Goal: Transaction & Acquisition: Purchase product/service

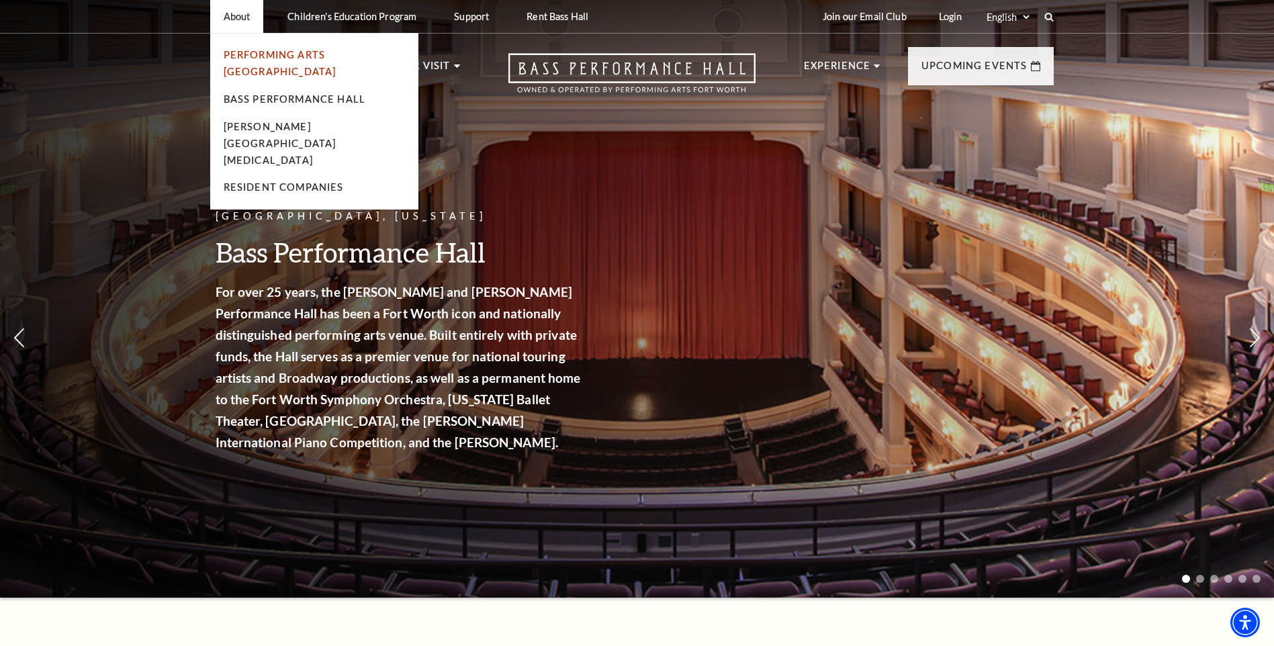
click at [294, 56] on link "Performing Arts [GEOGRAPHIC_DATA]" at bounding box center [280, 63] width 113 height 28
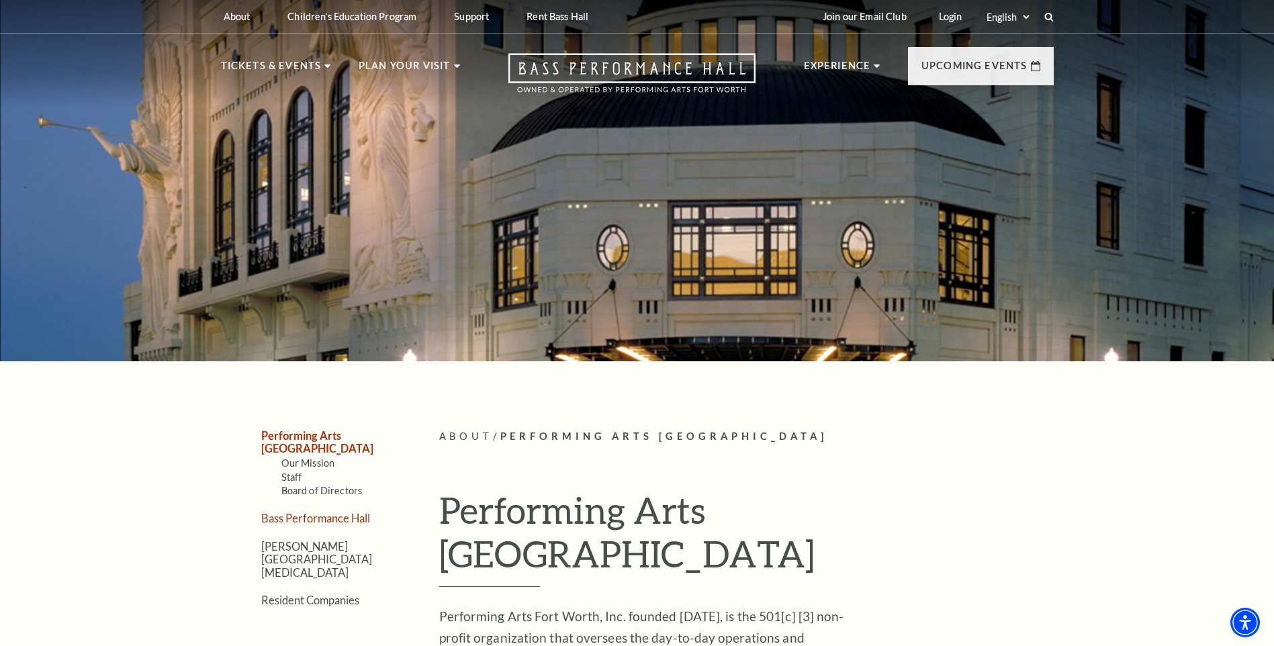
click at [324, 512] on link "Bass Performance Hall" at bounding box center [315, 518] width 109 height 13
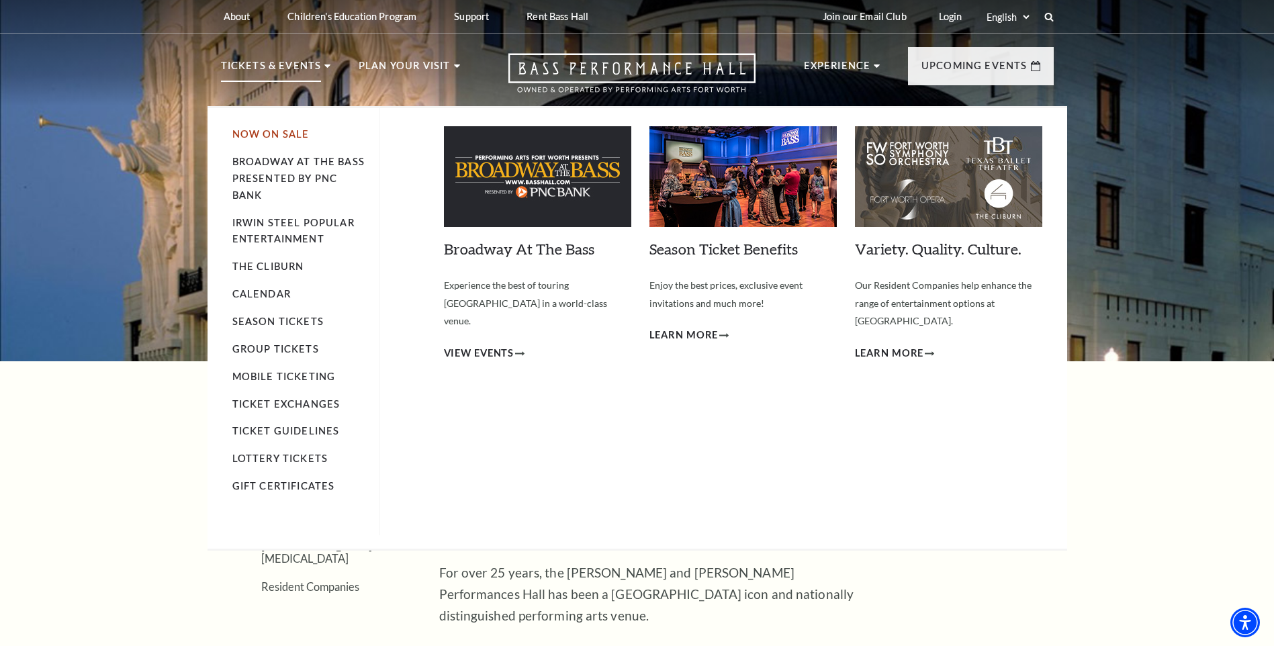
click at [291, 134] on link "Now On Sale" at bounding box center [270, 133] width 77 height 11
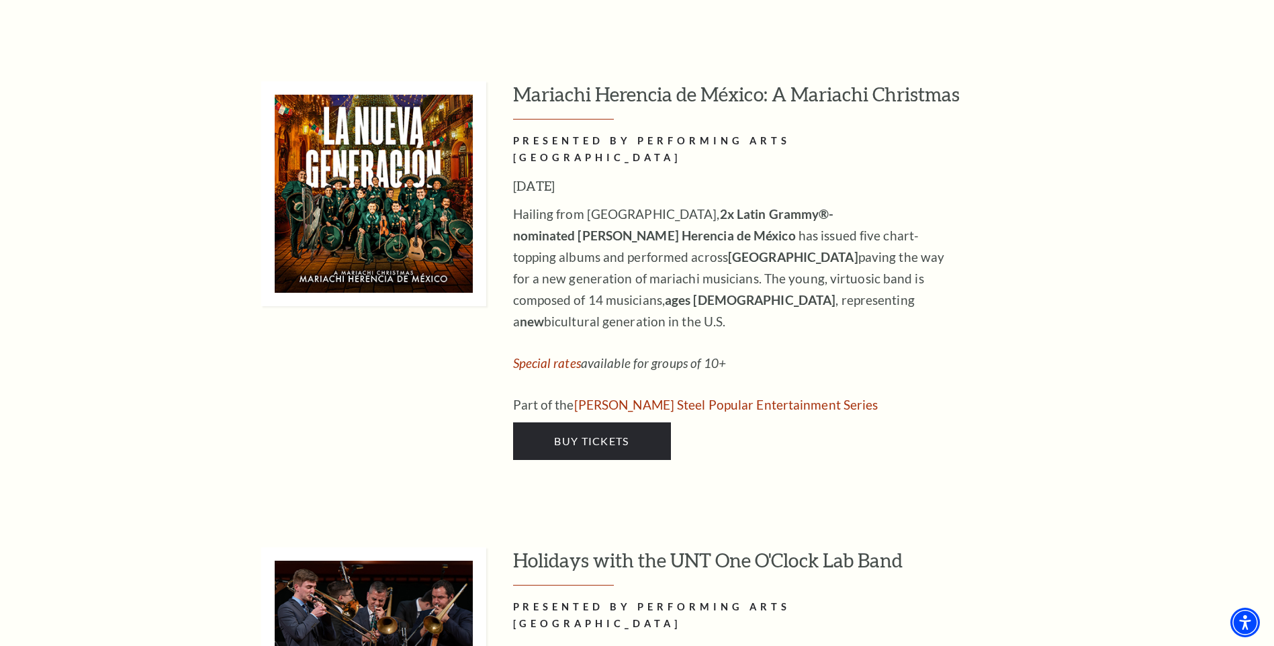
scroll to position [5171, 0]
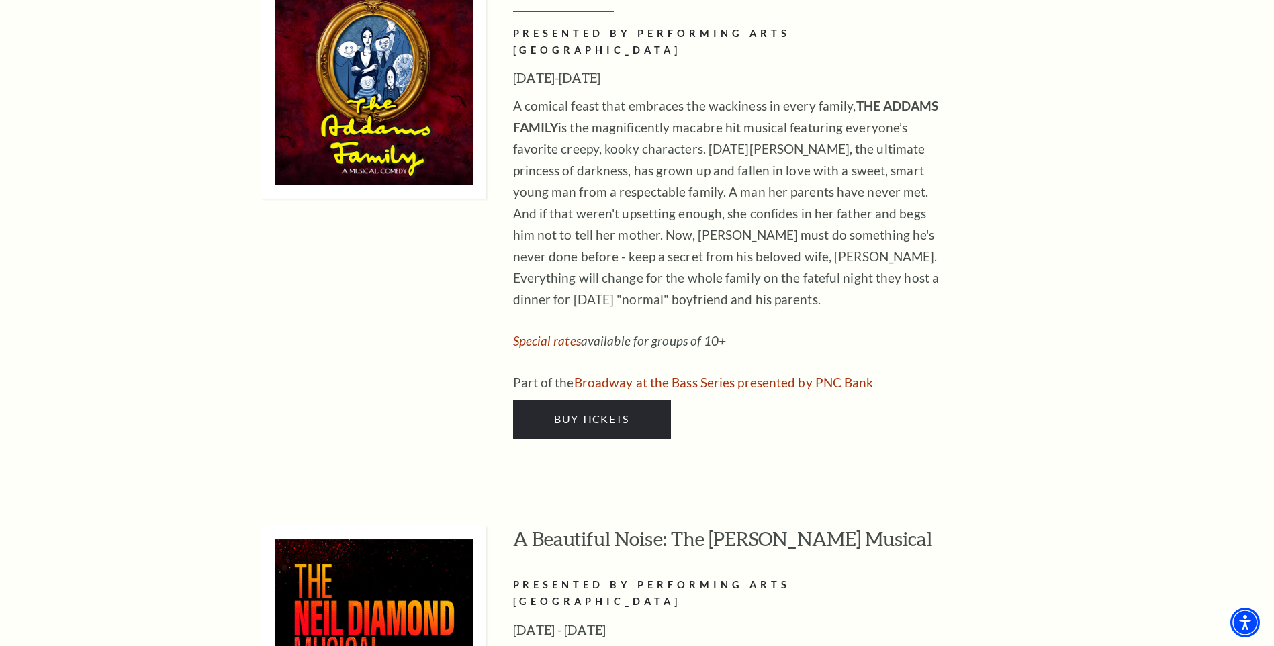
scroll to position [3156, 0]
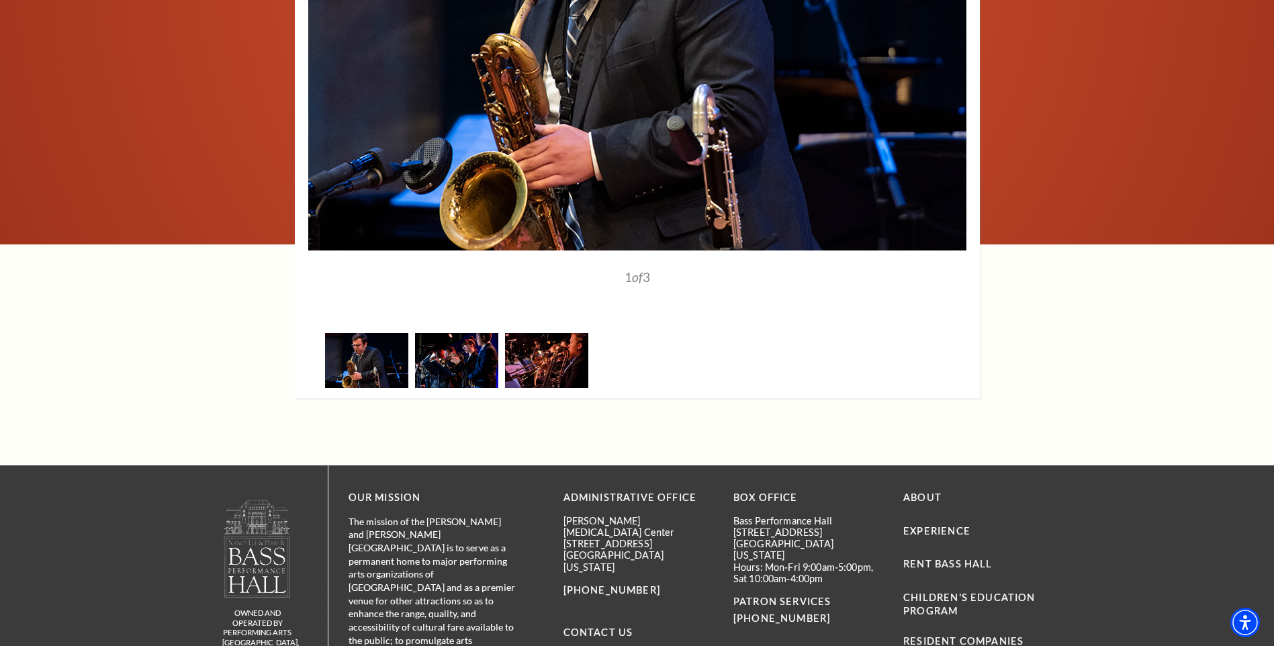
scroll to position [1746, 0]
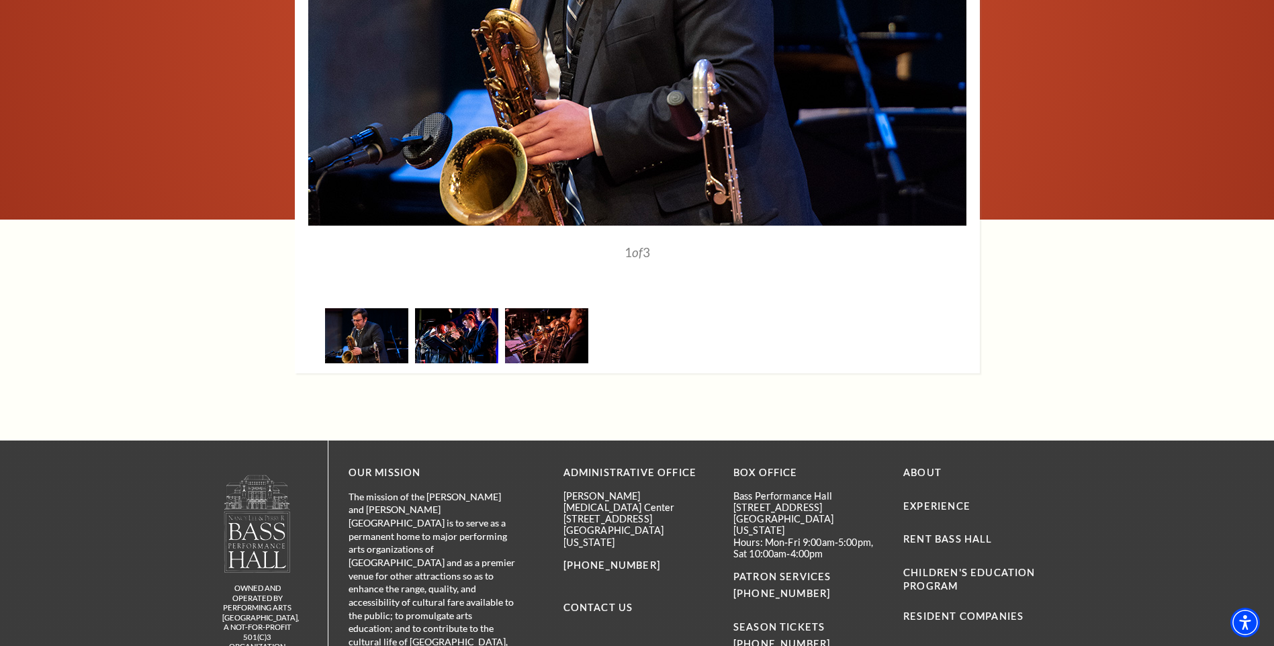
click at [422, 338] on img at bounding box center [456, 335] width 83 height 54
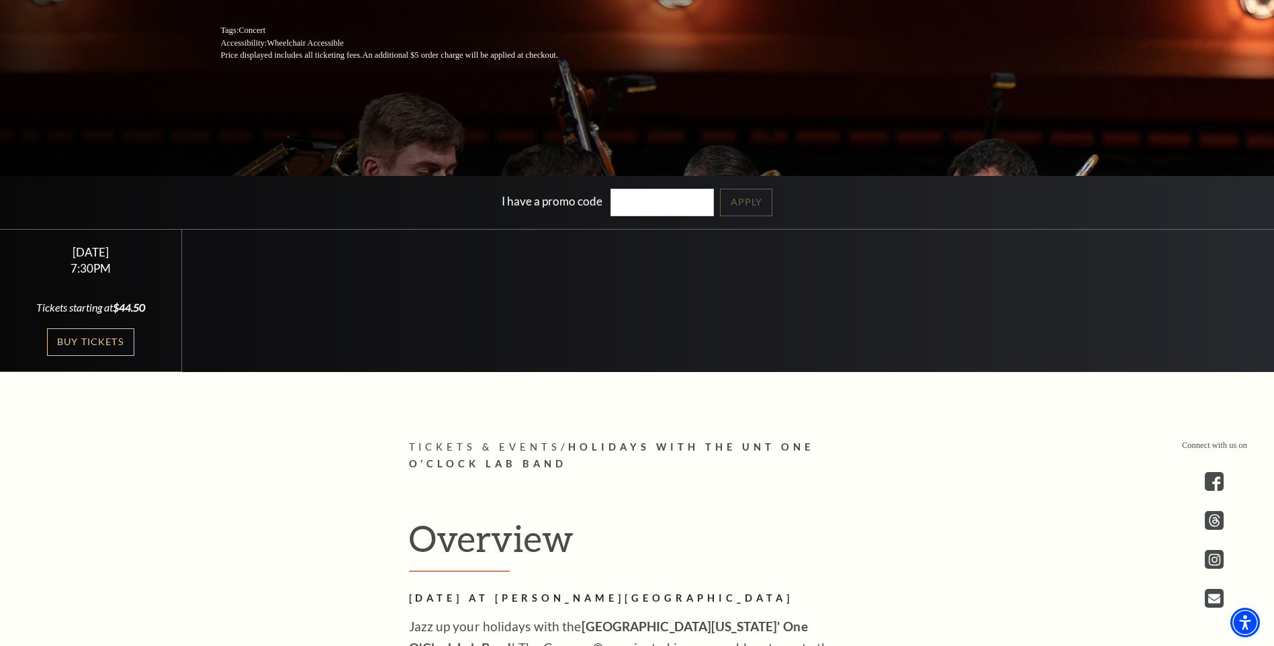
scroll to position [269, 0]
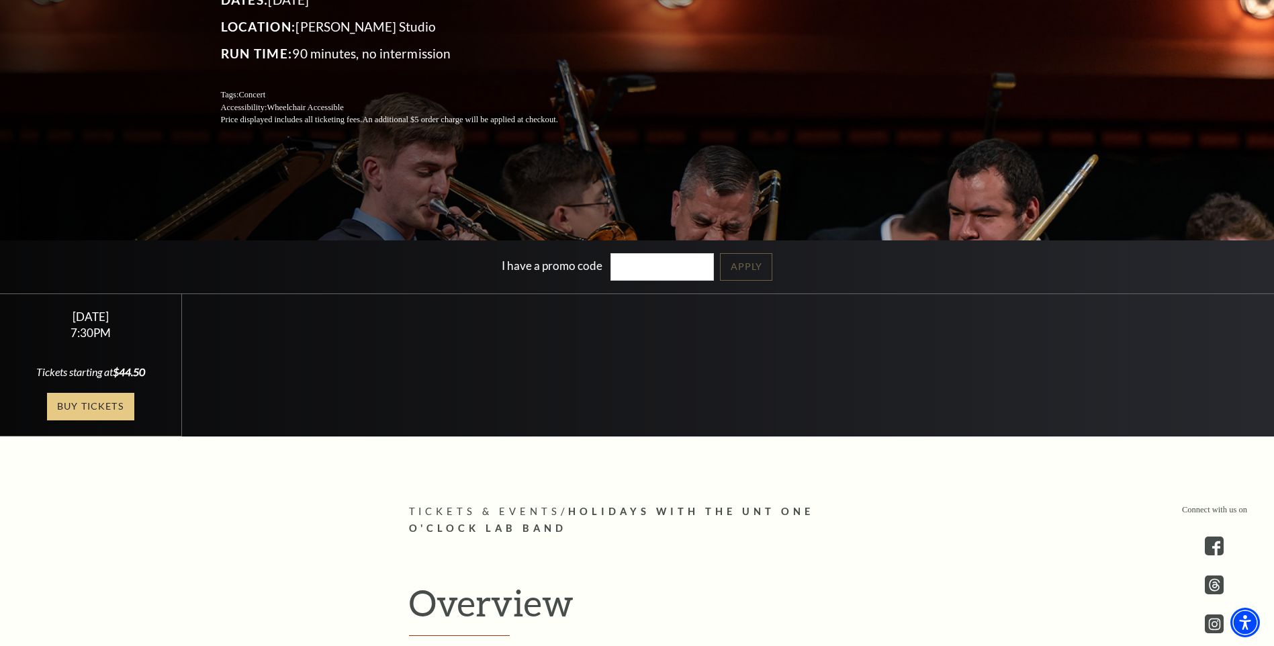
click at [109, 407] on link "Buy Tickets" at bounding box center [90, 407] width 87 height 28
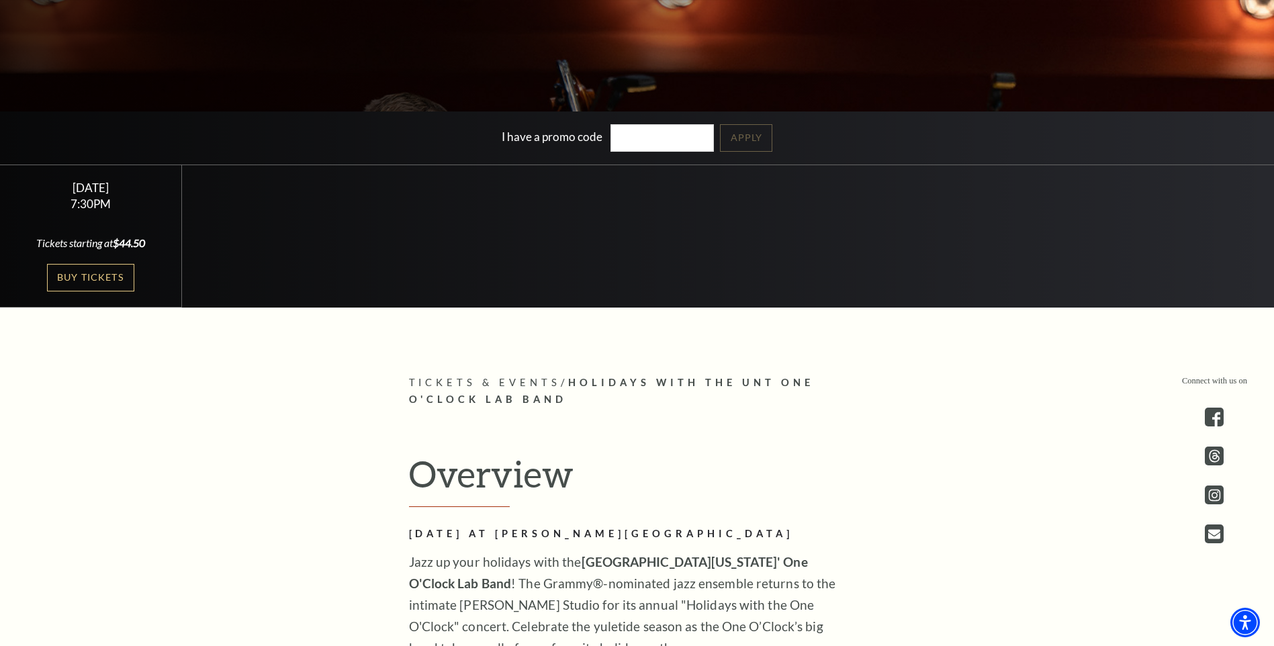
scroll to position [470, 0]
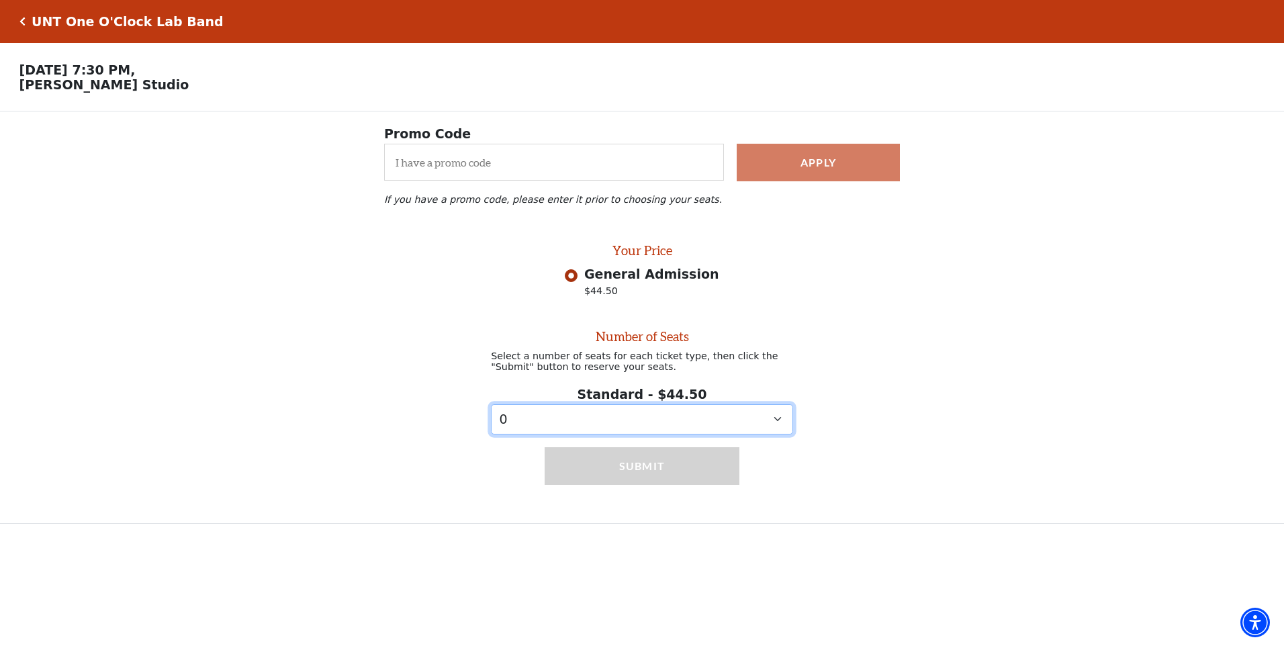
click at [680, 435] on select "0 1" at bounding box center [642, 419] width 302 height 30
click at [1002, 336] on div "Number of Seats Select a number of seats for each ticket type, then click the "…" at bounding box center [642, 369] width 1284 height 131
click at [14, 20] on div "UNT One O'Clock Lab Band" at bounding box center [642, 21] width 1284 height 43
click at [20, 20] on icon "Click here to go back to filters" at bounding box center [22, 21] width 6 height 9
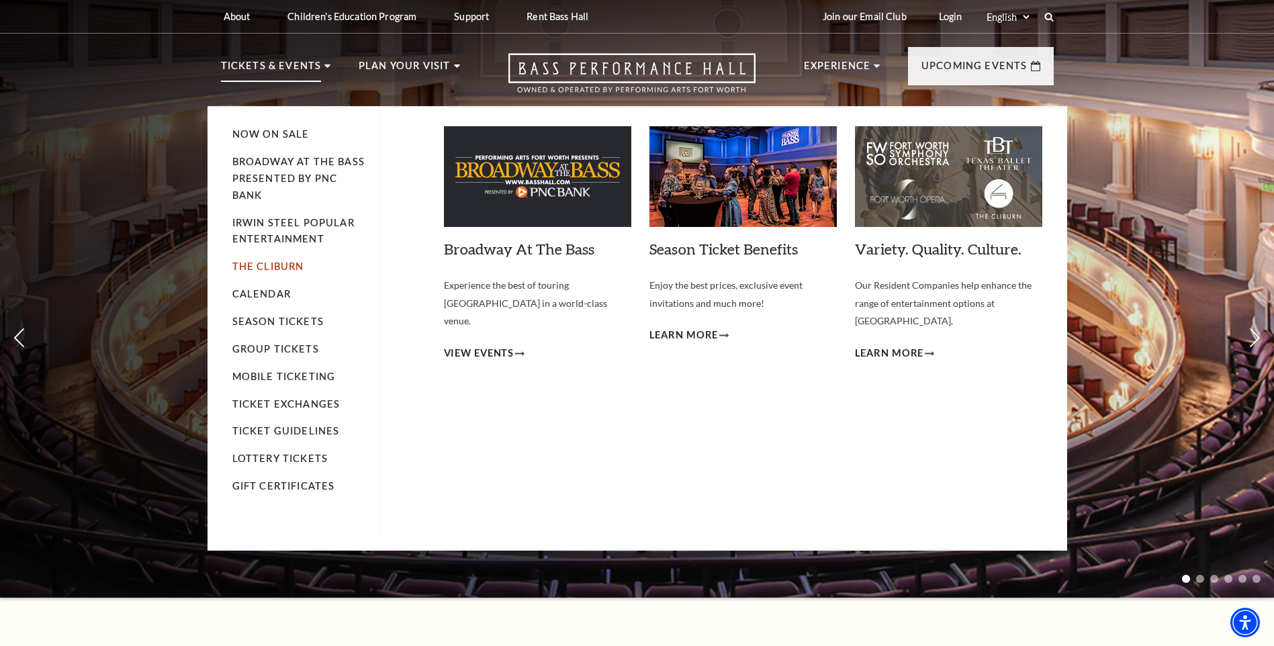
click at [284, 269] on link "The Cliburn" at bounding box center [268, 266] width 72 height 11
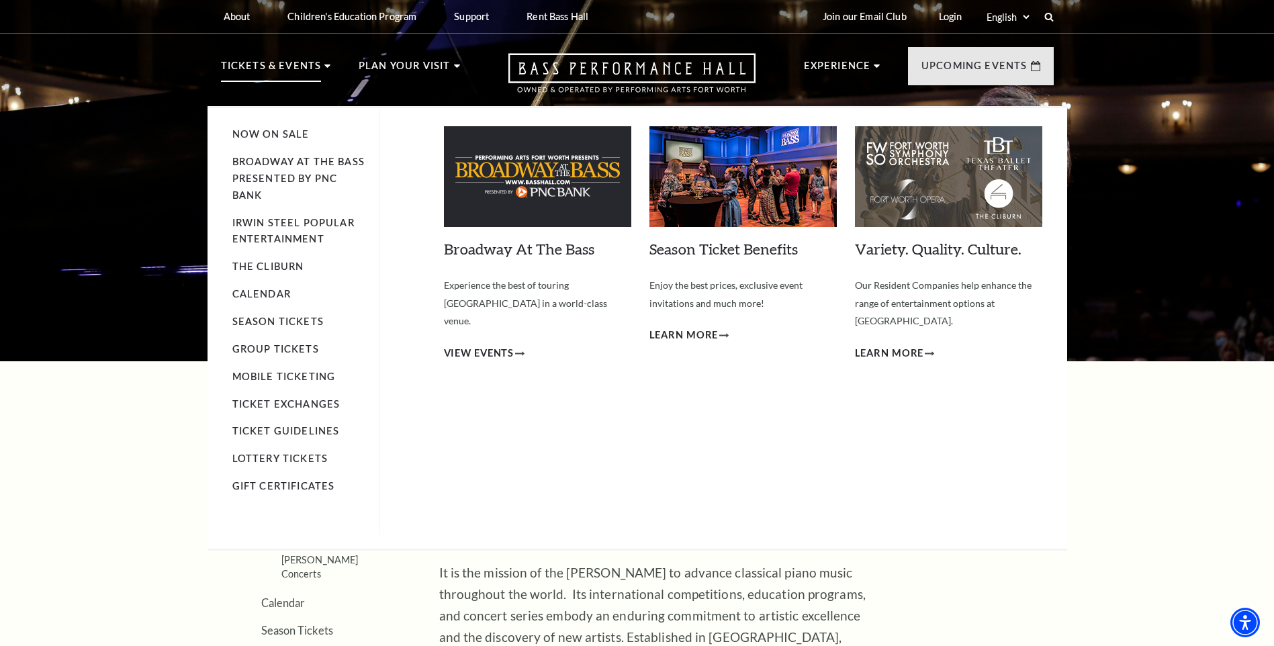
click at [303, 228] on li "Irwin Steel Popular Entertainment" at bounding box center [299, 232] width 134 height 34
click at [318, 232] on li "Irwin Steel Popular Entertainment" at bounding box center [299, 232] width 134 height 34
click at [301, 238] on link "Irwin Steel Popular Entertainment" at bounding box center [293, 231] width 122 height 28
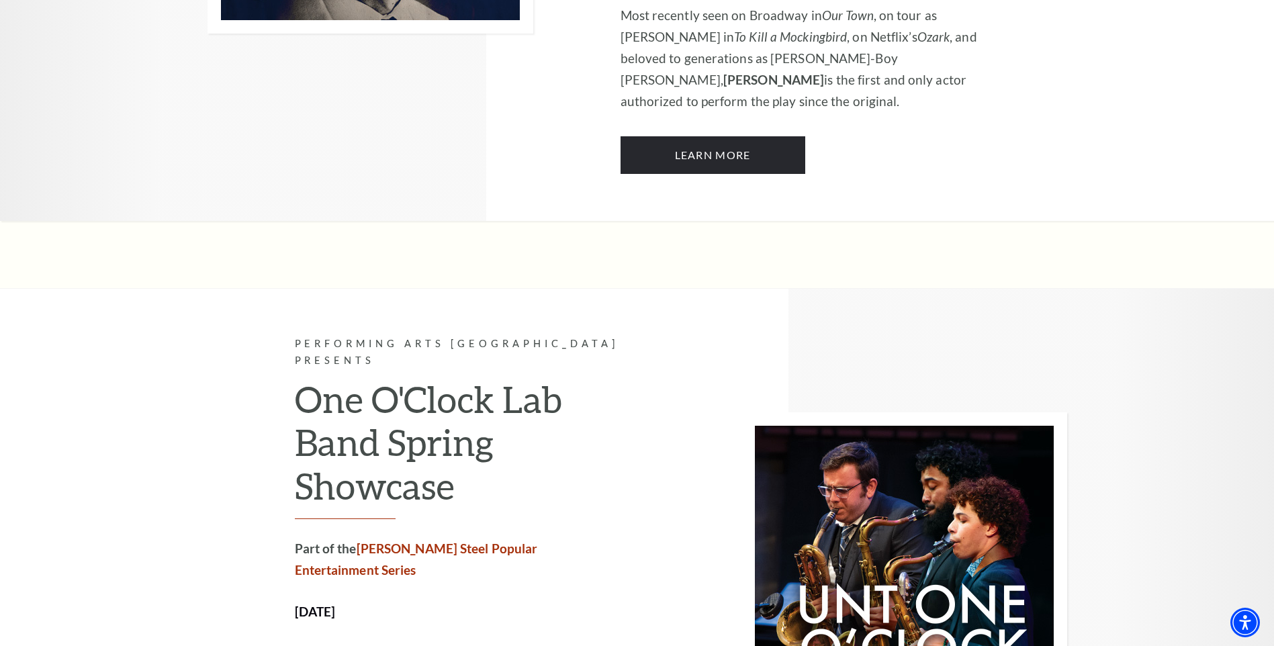
scroll to position [4298, 0]
